Goal: Transaction & Acquisition: Book appointment/travel/reservation

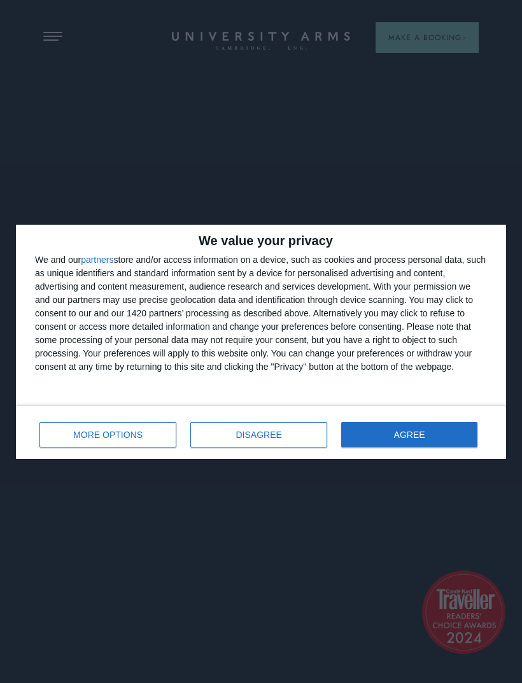
click at [268, 445] on button "DISAGREE" at bounding box center [258, 434] width 137 height 25
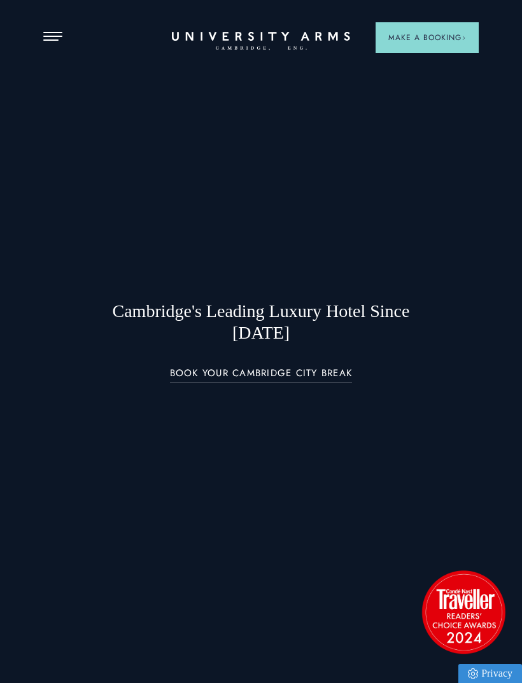
click at [53, 38] on button "Open Menu" at bounding box center [52, 37] width 19 height 10
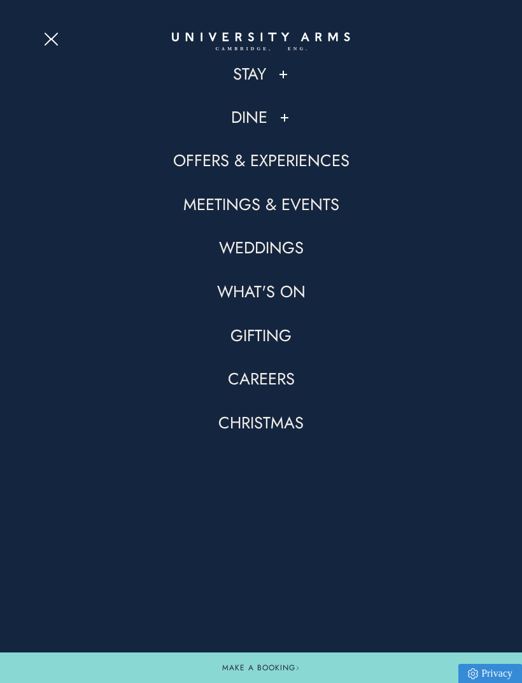
click at [382, 274] on li "Weddings" at bounding box center [260, 259] width 435 height 44
click at [265, 71] on link "Stay" at bounding box center [249, 75] width 33 height 22
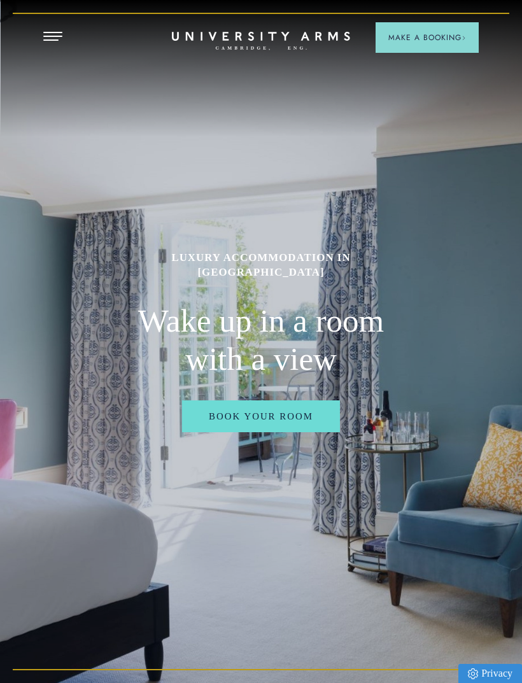
click at [311, 432] on link "Book Your Room" at bounding box center [261, 416] width 158 height 32
click at [300, 432] on link "Book Your Room" at bounding box center [261, 416] width 158 height 32
click at [298, 432] on link "Book Your Room" at bounding box center [261, 416] width 158 height 32
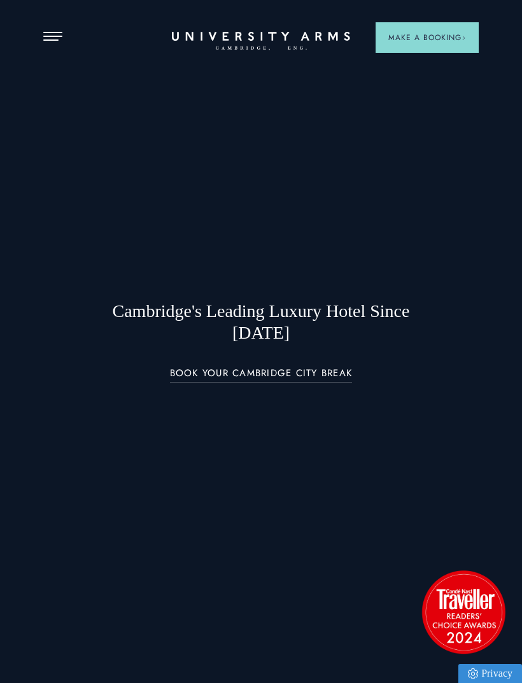
click at [297, 383] on link "BOOK YOUR CAMBRIDGE CITY BREAK" at bounding box center [261, 375] width 183 height 15
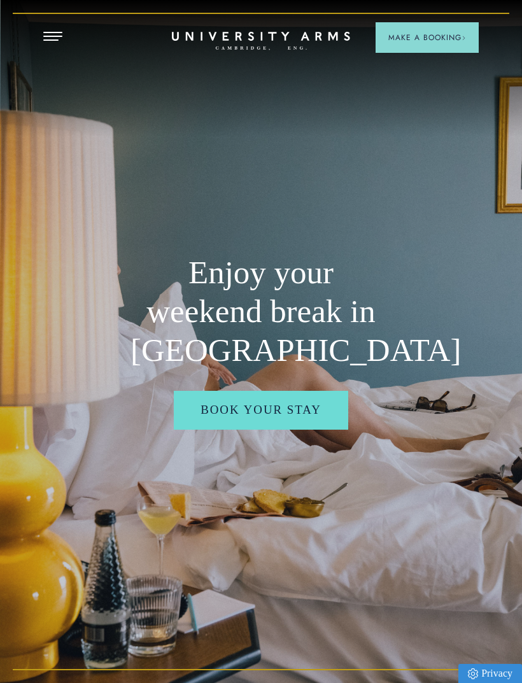
click at [306, 428] on link "Book your stay" at bounding box center [261, 410] width 174 height 38
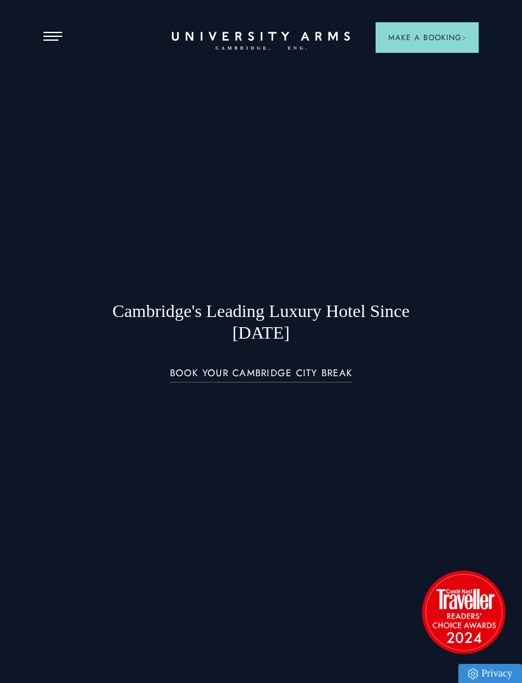
click at [62, 27] on header "Stay Suites Superior Rooms Classic Rooms Cosy Rooms Dine Restaurant Bar Afterno…" at bounding box center [261, 16] width 522 height 32
click at [46, 36] on span "Open Menu" at bounding box center [48, 36] width 10 height 1
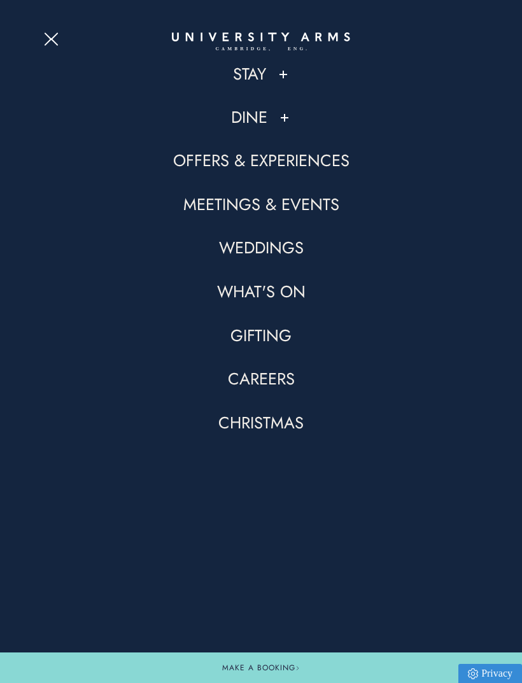
click at [257, 123] on link "Dine" at bounding box center [249, 118] width 36 height 22
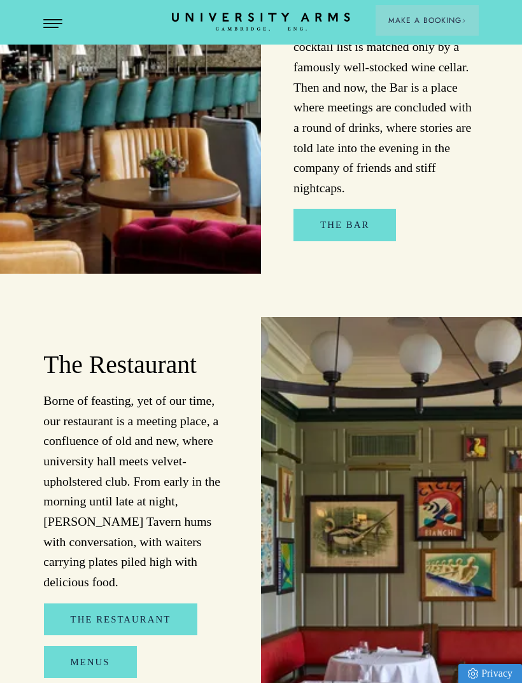
scroll to position [1116, 0]
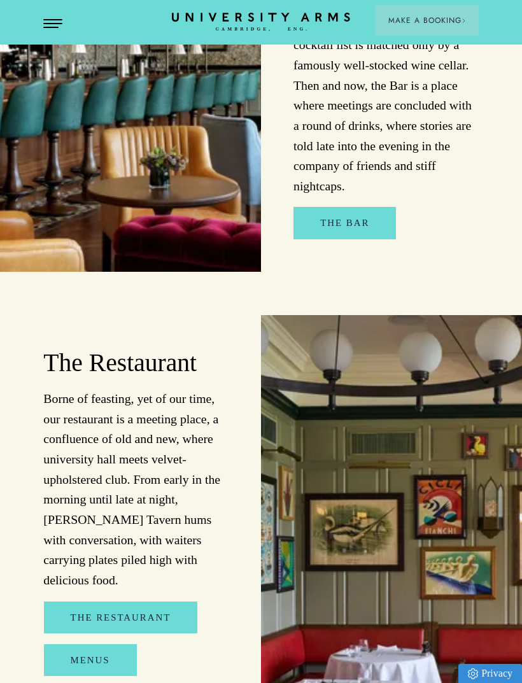
click at [111, 644] on link "Menus" at bounding box center [90, 660] width 93 height 32
